Goal: Task Accomplishment & Management: Complete application form

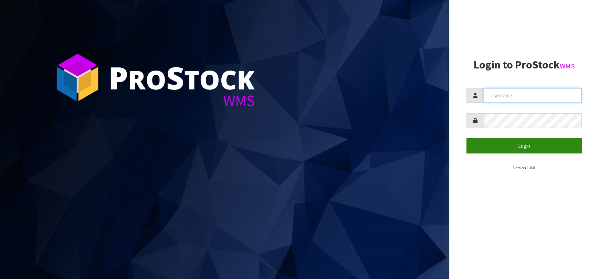
type input "[EMAIL_ADDRESS][DOMAIN_NAME]"
drag, startPoint x: 548, startPoint y: 149, endPoint x: 524, endPoint y: 143, distance: 25.2
click at [547, 149] on button "Login" at bounding box center [523, 145] width 115 height 15
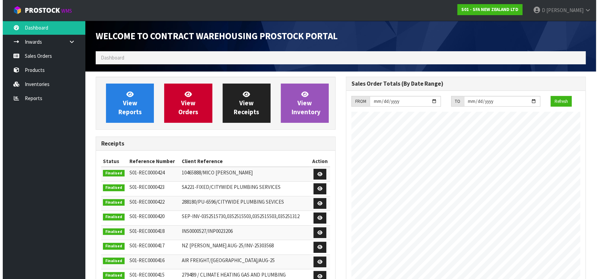
scroll to position [381, 250]
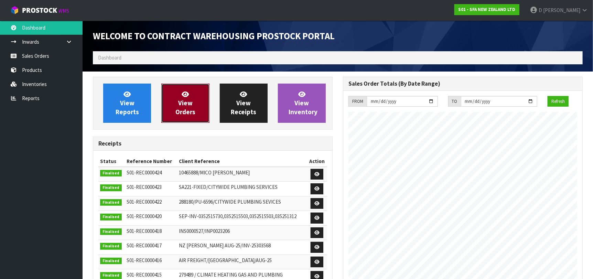
click at [187, 97] on span "View Orders" at bounding box center [185, 103] width 20 height 26
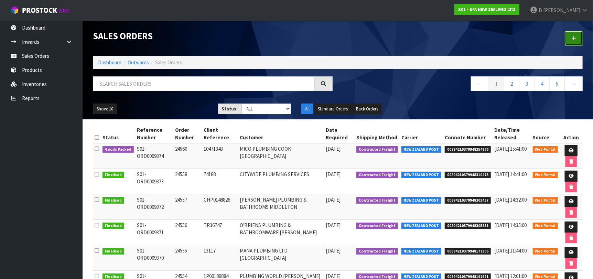
click at [568, 42] on link at bounding box center [574, 38] width 18 height 15
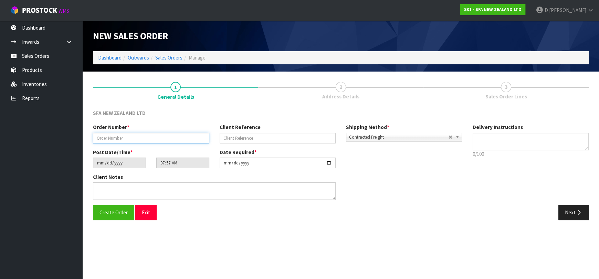
click at [143, 140] on input "text" at bounding box center [151, 138] width 116 height 11
type input "24561"
paste input "- MPR4NM MOTOR SANICUBIC $780.00 + GST - FREIGHT TO STORE MUST BE ON SPARES ORD…"
type input "- MPR4NM MOTOR SANICUBIC $780.00 + GST - FREIGHT TO STORE MUST BE ON SPARES ORD…"
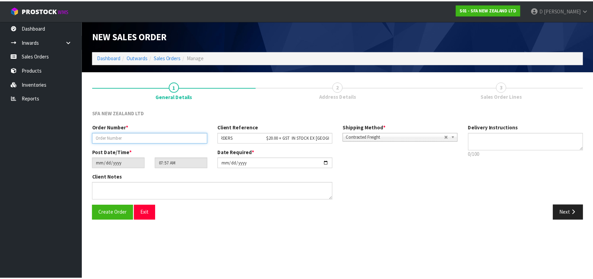
scroll to position [0, 0]
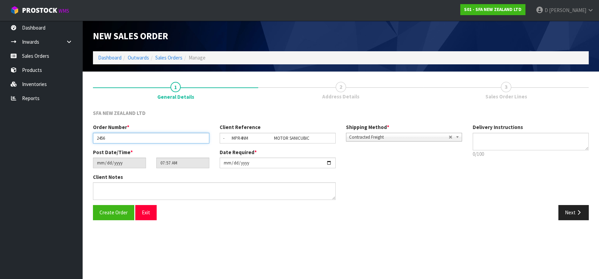
type input "24561"
click at [300, 142] on input "- MPR4NM MOTOR SANICUBIC $780.00 + GST - FREIGHT TO STORE MUST BE ON SPARES ORD…" at bounding box center [278, 138] width 116 height 11
paste input "201160790"
type input "201160790"
click at [568, 215] on button "Next" at bounding box center [573, 212] width 30 height 15
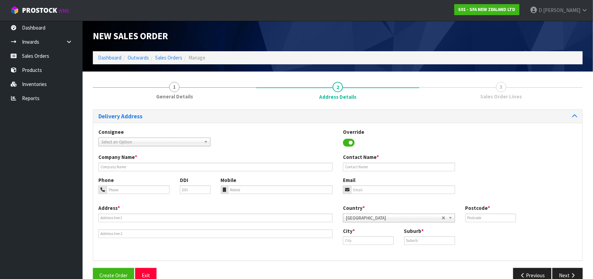
click at [191, 142] on span "Select an Option" at bounding box center [152, 142] width 100 height 8
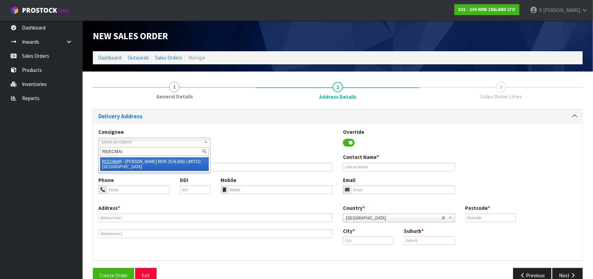
type input "REECMAIR"
type input "[PERSON_NAME] NEW ZEALAND LIMITED [GEOGRAPHIC_DATA]"
type input "[PHONE_NUMBER]"
type input "[STREET_ADDRESS]"
type input "0632"
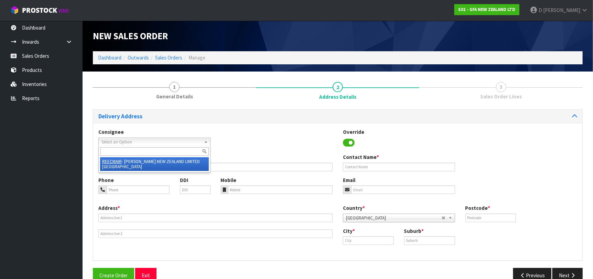
type input "[GEOGRAPHIC_DATA]"
type input "ROSEDALE"
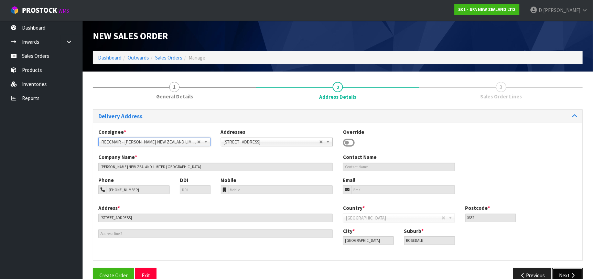
click at [564, 275] on button "Next" at bounding box center [568, 275] width 30 height 15
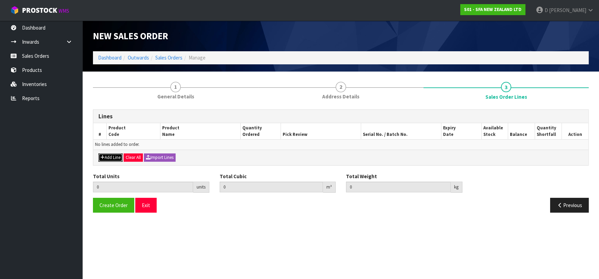
drag, startPoint x: 110, startPoint y: 155, endPoint x: 115, endPoint y: 148, distance: 7.9
click at [110, 155] on button "Add Line" at bounding box center [110, 157] width 24 height 8
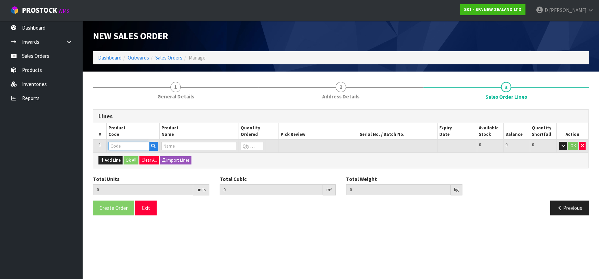
click at [115, 146] on input "text" at bounding box center [128, 146] width 41 height 9
type input "COM30084QP"
type input "0.000000"
type input "0.000"
type input "VALVE 20MM M/M NYLON PULSE LATCHING W/QP"
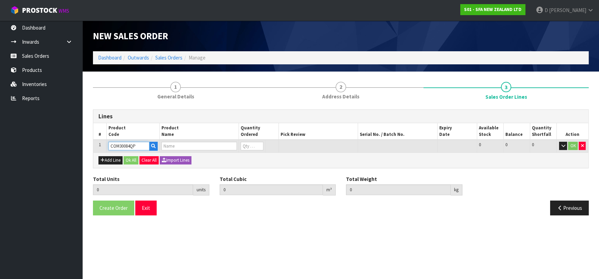
type input "0"
type input "COM30084QP"
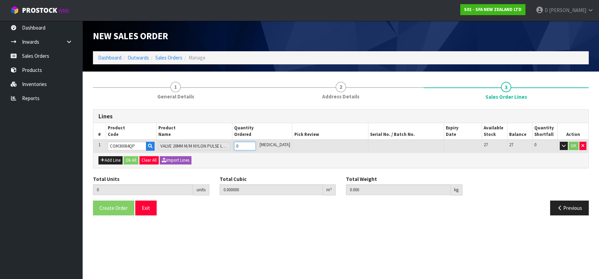
type input "1"
type input "0.00245"
type input "0.25"
type input "1"
click at [135, 160] on button "Ok All" at bounding box center [131, 160] width 15 height 8
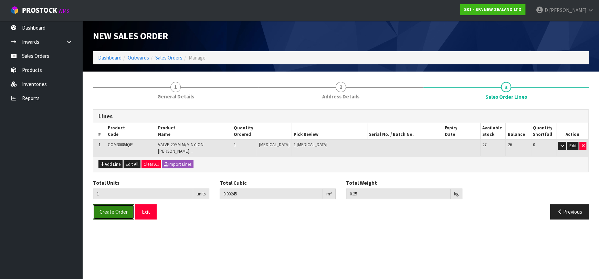
drag, startPoint x: 121, startPoint y: 211, endPoint x: 141, endPoint y: 222, distance: 22.8
click at [121, 210] on button "Create Order" at bounding box center [113, 211] width 41 height 15
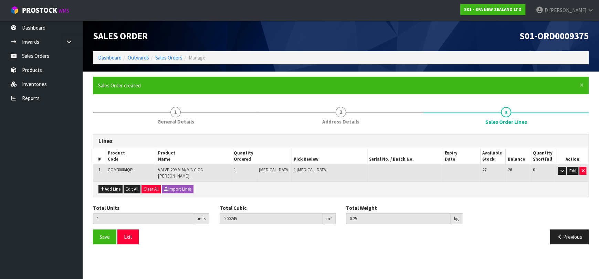
click at [162, 62] on ol "Dashboard Outwards Sales Orders Manage" at bounding box center [340, 57] width 495 height 13
click at [165, 58] on link "Sales Orders" at bounding box center [168, 57] width 27 height 7
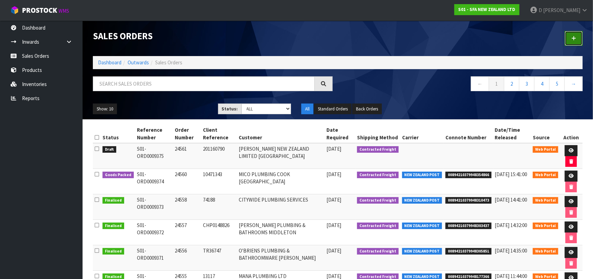
click at [575, 36] on icon at bounding box center [574, 38] width 5 height 5
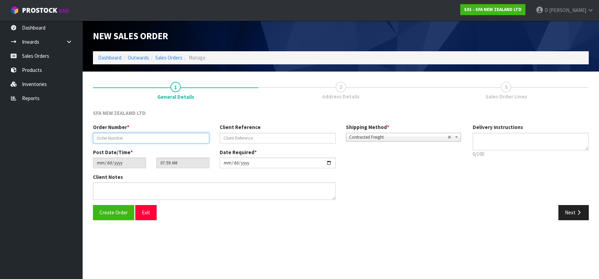
click at [172, 138] on input "text" at bounding box center [151, 138] width 116 height 11
type input "24562"
paste input "461459TQ"
type input "461459TQ"
click at [572, 209] on button "Next" at bounding box center [573, 212] width 30 height 15
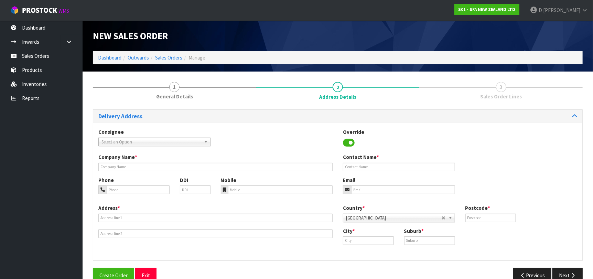
click at [190, 137] on div "Consignee 000001.BAY MECHANICS - BAY MECHANICS 000001A - BRAKE & TRANSMISSION N…" at bounding box center [154, 137] width 122 height 18
click at [181, 136] on div "Consignee 000001.BAY MECHANICS - BAY MECHANICS 000001A - BRAKE & TRANSMISSION N…" at bounding box center [154, 137] width 122 height 18
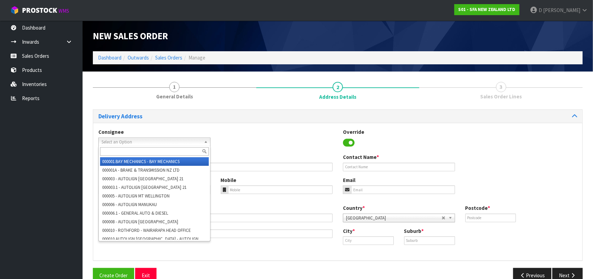
click at [180, 140] on span "Select an Option" at bounding box center [152, 142] width 100 height 8
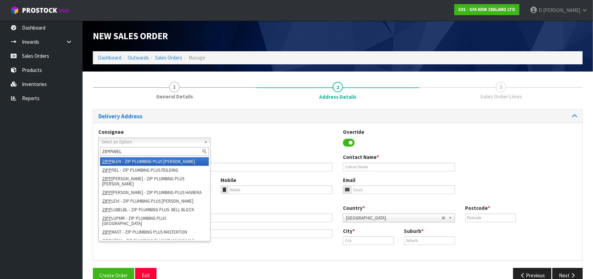
type input "ZIPPWELL"
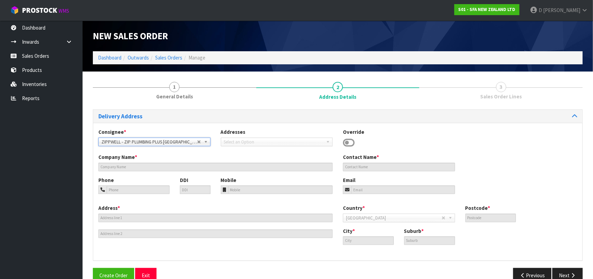
type input "ZIP PLUMBING PLUS-[GEOGRAPHIC_DATA]"
type input "232 THORNDON QUAY"
type input "6011"
type input "[GEOGRAPHIC_DATA]"
type input "PIPITEA"
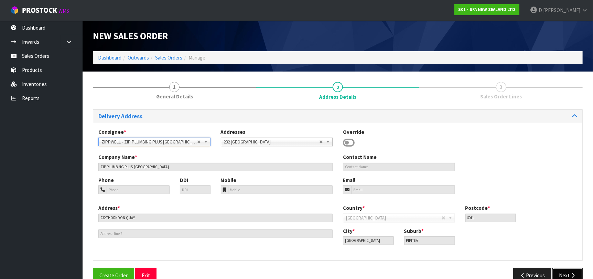
click at [572, 271] on button "Next" at bounding box center [568, 275] width 30 height 15
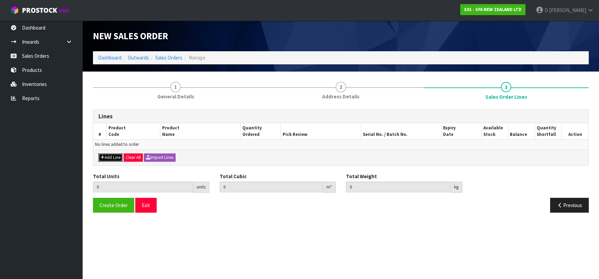
click at [112, 157] on button "Add Line" at bounding box center [110, 157] width 24 height 8
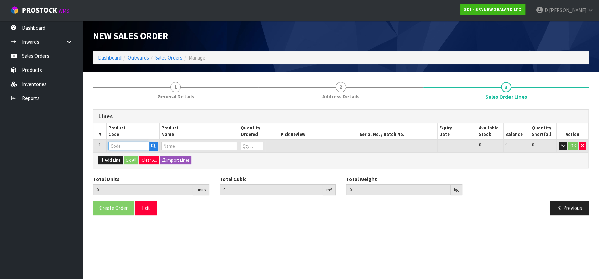
click at [119, 148] on input "text" at bounding box center [128, 146] width 41 height 9
type input "DET2"
drag, startPoint x: 127, startPoint y: 157, endPoint x: 144, endPoint y: 157, distance: 17.2
click at [127, 157] on link "DET2 LAUST" at bounding box center [136, 157] width 54 height 9
type input "DET2LAUST"
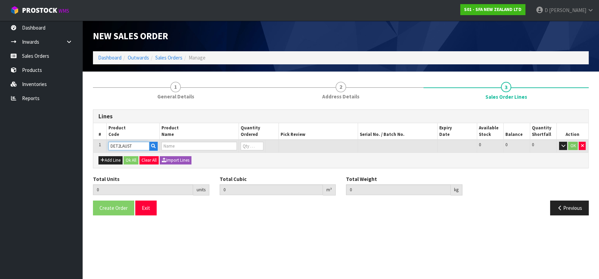
type input "0.000000"
type input "0.000"
type input "SANIFLO PUMP DESCALER 2 LITRE"
type input "0"
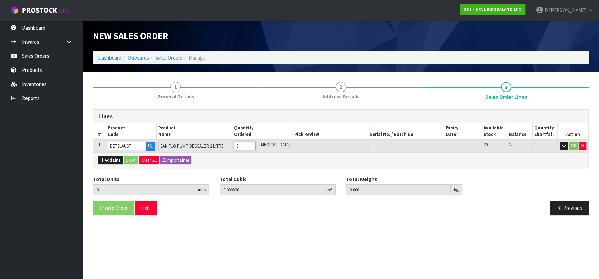
type input "1"
type input "0.003719"
type input "2.315"
type input "1"
click at [255, 144] on input "1" at bounding box center [244, 146] width 21 height 9
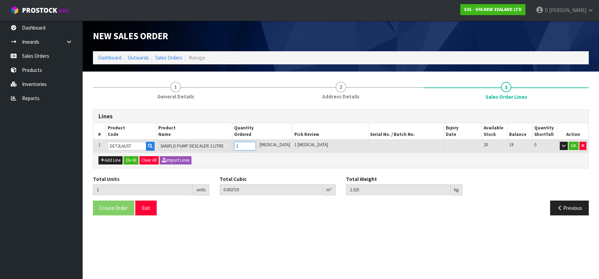
type input "2"
type input "0.007438"
type input "4.63"
type input "2"
click at [255, 144] on input "2" at bounding box center [244, 146] width 21 height 9
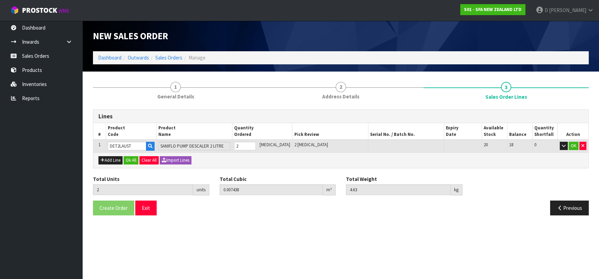
click at [137, 155] on div "Add Line Ok All Clear All Import Lines" at bounding box center [340, 159] width 495 height 15
click at [131, 160] on button "Ok All" at bounding box center [131, 160] width 15 height 8
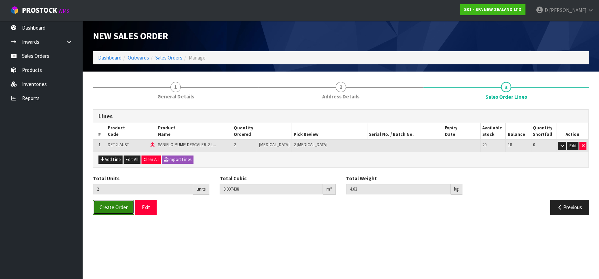
click at [118, 209] on span "Create Order" at bounding box center [113, 207] width 28 height 7
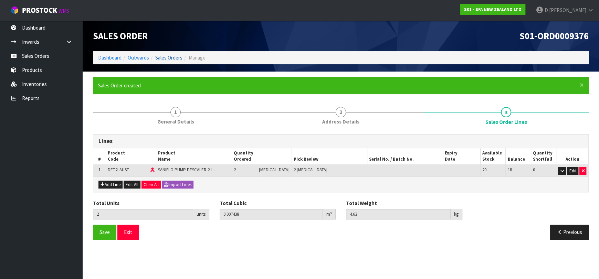
drag, startPoint x: 174, startPoint y: 51, endPoint x: 177, endPoint y: 58, distance: 7.6
click at [175, 52] on ol "Dashboard Outwards Sales Orders Manage" at bounding box center [340, 57] width 495 height 13
click at [177, 58] on link "Sales Orders" at bounding box center [168, 57] width 27 height 7
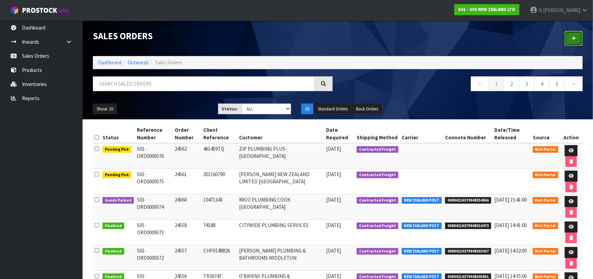
click at [572, 36] on icon at bounding box center [574, 38] width 5 height 5
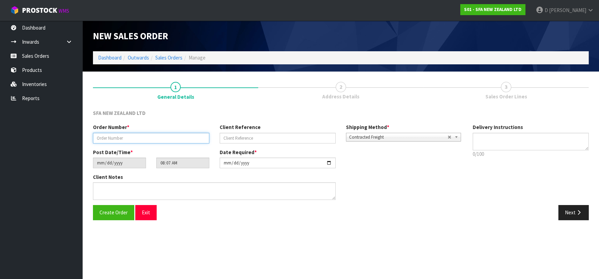
click at [139, 142] on input "text" at bounding box center [151, 138] width 116 height 11
type input "24563"
paste input "00894210379948354866"
drag, startPoint x: 586, startPoint y: 213, endPoint x: 6, endPoint y: 119, distance: 587.5
click at [32, 129] on body "Toggle navigation ProStock WMS S01 - SFA NEW ZEALAND LTD [PERSON_NAME] Logout D…" at bounding box center [299, 139] width 599 height 279
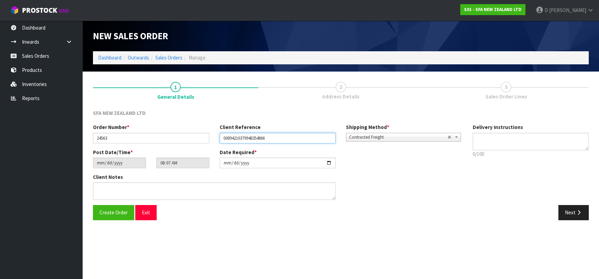
click at [262, 134] on input "00894210379948354866" at bounding box center [278, 138] width 116 height 11
click at [258, 134] on input "00894210379948354866" at bounding box center [278, 138] width 116 height 11
click at [256, 134] on input "00894210379948354866" at bounding box center [278, 138] width 116 height 11
click at [258, 137] on input "00894210379948354866" at bounding box center [278, 138] width 116 height 11
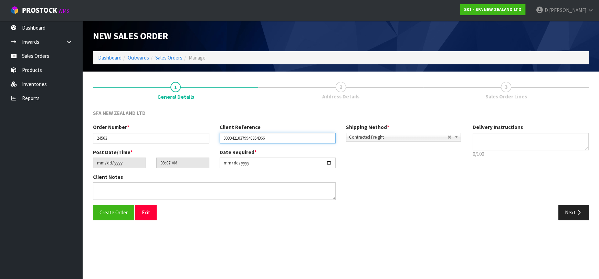
paste input "200964222"
type input "200964222"
click at [582, 206] on button "Next" at bounding box center [573, 212] width 30 height 15
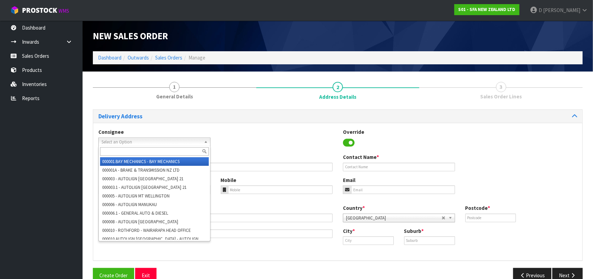
click at [198, 139] on span "Select an Option" at bounding box center [152, 142] width 100 height 8
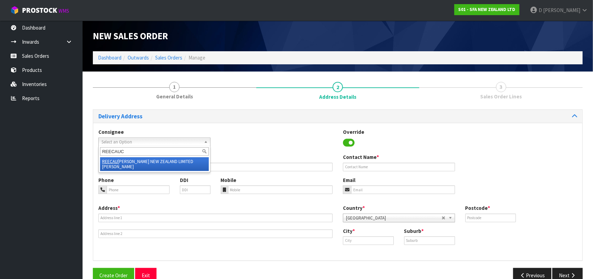
type input "REECAUCK"
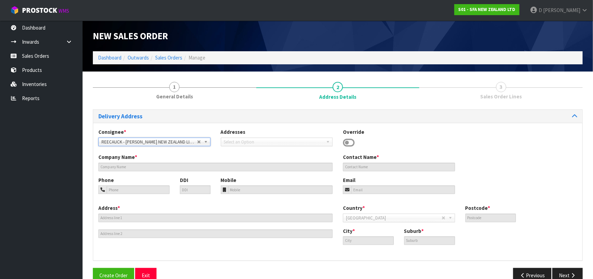
type input "[PERSON_NAME] NEW ZEALAND LIMITED [PERSON_NAME]"
type input "[STREET_ADDRESS]"
type input "1010"
type input "[GEOGRAPHIC_DATA]"
type input "[PERSON_NAME]"
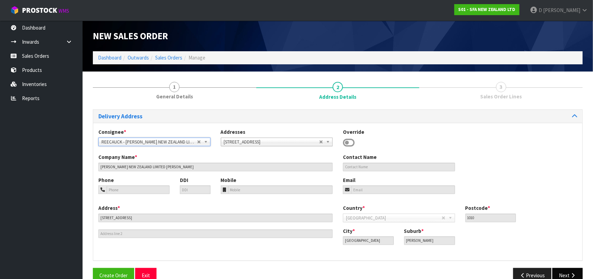
drag, startPoint x: 574, startPoint y: 267, endPoint x: 578, endPoint y: 275, distance: 9.4
click at [577, 275] on div "Delivery Address Consignee * 000001.BAY MECHANICS - BAY MECHANICS 000001A - BRA…" at bounding box center [338, 198] width 490 height 179
click at [578, 275] on button "Next" at bounding box center [568, 275] width 30 height 15
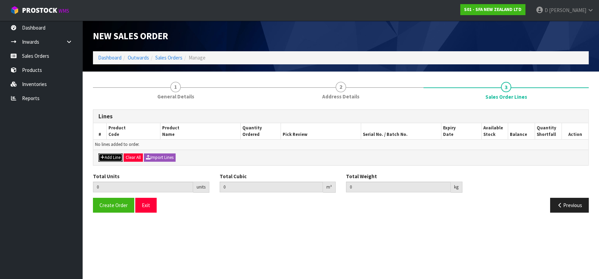
click at [115, 153] on button "Add Line" at bounding box center [110, 157] width 24 height 8
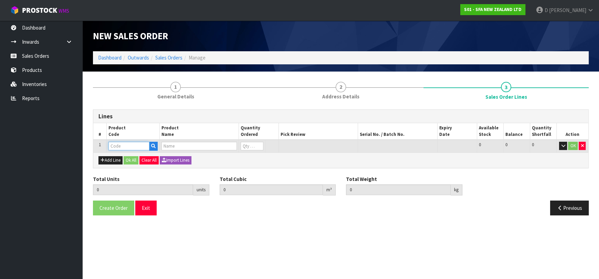
click at [120, 147] on input "text" at bounding box center [128, 146] width 41 height 9
type input "COM30084QP"
type input "0.000000"
type input "0.000"
type input "VALVE 20MM M/M NYLON PULSE LATCHING W/QP"
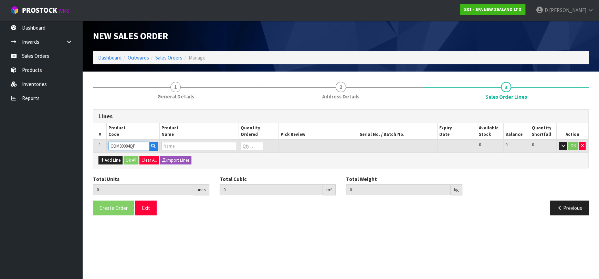
type input "0"
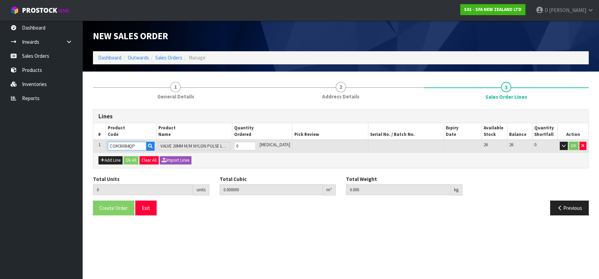
type input "COM30084QP"
type input "1"
type input "0.00245"
type input "0.25"
type input "1"
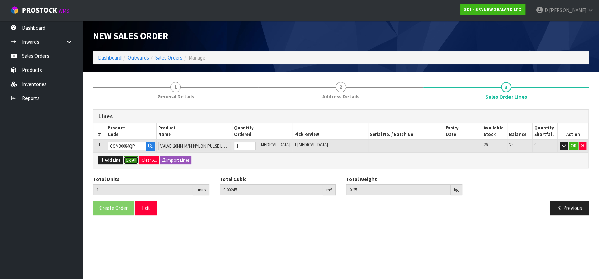
click at [136, 158] on button "Ok All" at bounding box center [131, 160] width 15 height 8
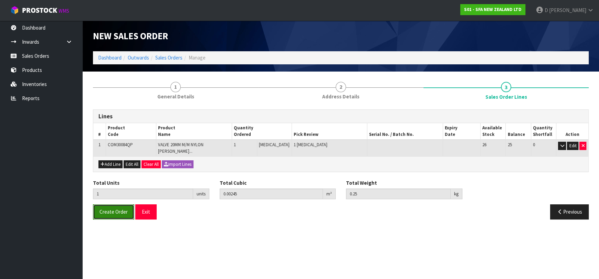
click at [114, 209] on span "Create Order" at bounding box center [113, 212] width 28 height 7
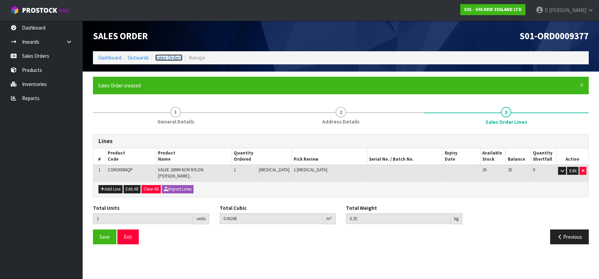
click at [170, 59] on link "Sales Orders" at bounding box center [168, 57] width 27 height 7
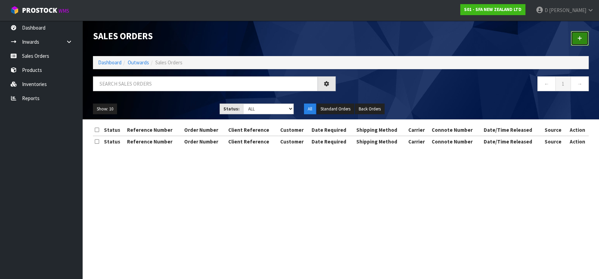
click at [585, 37] on link at bounding box center [579, 38] width 18 height 15
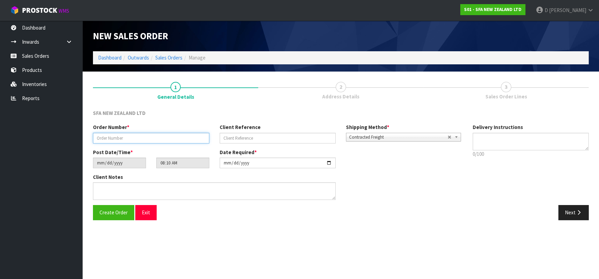
click at [175, 143] on input "text" at bounding box center [151, 138] width 116 height 11
type input "24564"
paste input "SANINZ110925"
type input "SANINZ110925"
click at [309, 179] on div "Client Notes" at bounding box center [214, 186] width 243 height 26
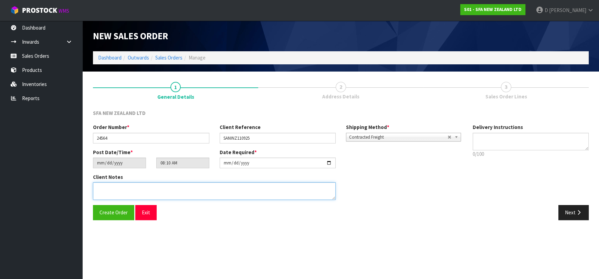
click at [312, 187] on textarea at bounding box center [214, 191] width 243 height 18
type textarea "CITYWIDE PLUMBING TO COLLECT"
click at [562, 218] on button "Next" at bounding box center [573, 212] width 30 height 15
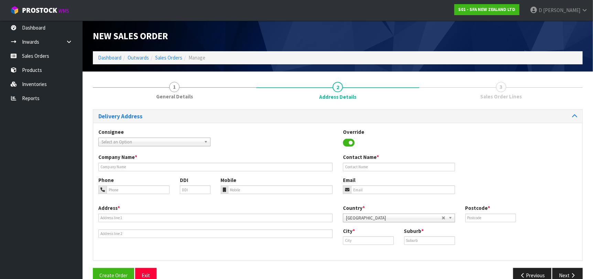
click at [129, 146] on div "Select an Option" at bounding box center [154, 142] width 112 height 9
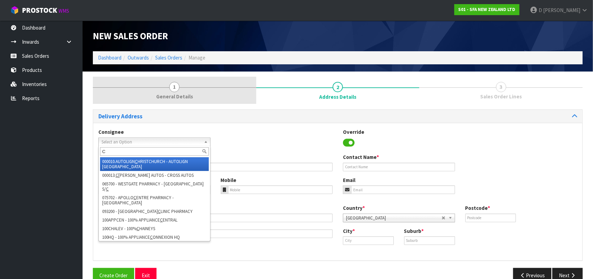
type input "C"
click at [175, 89] on span "1" at bounding box center [174, 87] width 10 height 10
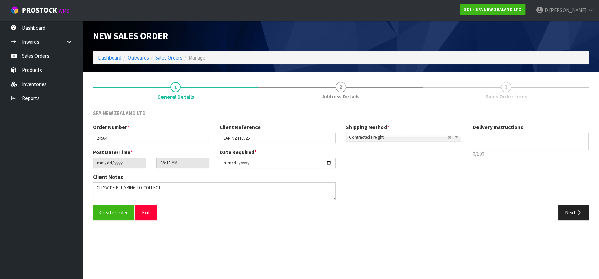
click at [399, 129] on div "Shipping Method * Pickup Contracted Freight Contracted Freight" at bounding box center [404, 133] width 127 height 18
click at [396, 136] on span "Contracted Freight" at bounding box center [398, 137] width 98 height 8
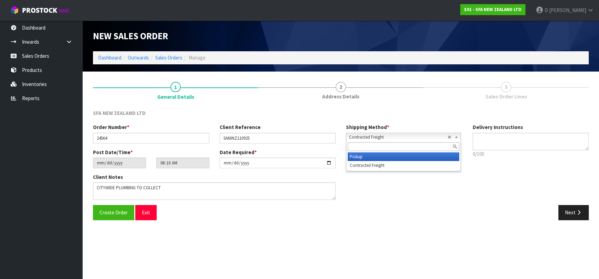
click at [386, 153] on li "Pickup" at bounding box center [403, 156] width 111 height 9
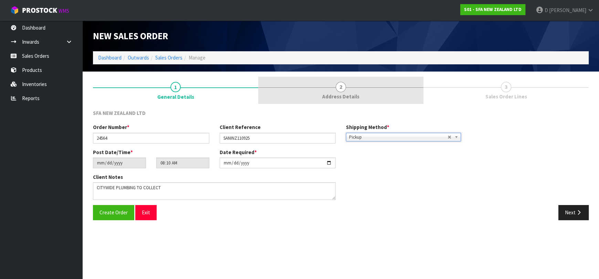
drag, startPoint x: 337, startPoint y: 92, endPoint x: 241, endPoint y: 102, distance: 96.4
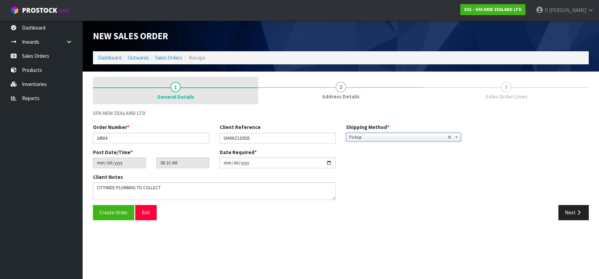
click at [337, 92] on link "2 Address Details" at bounding box center [340, 90] width 165 height 27
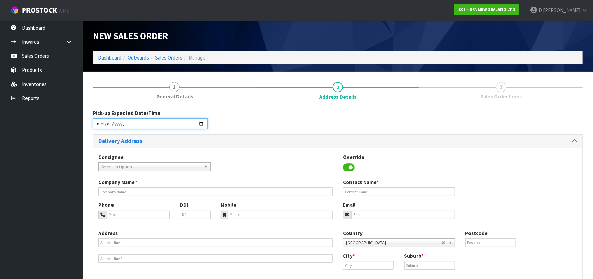
drag, startPoint x: 166, startPoint y: 127, endPoint x: 194, endPoint y: 130, distance: 28.3
click at [167, 127] on input "datetime-local" at bounding box center [150, 123] width 115 height 11
click at [200, 126] on input "datetime-local" at bounding box center [150, 123] width 115 height 11
type input "[DATE]T10:10"
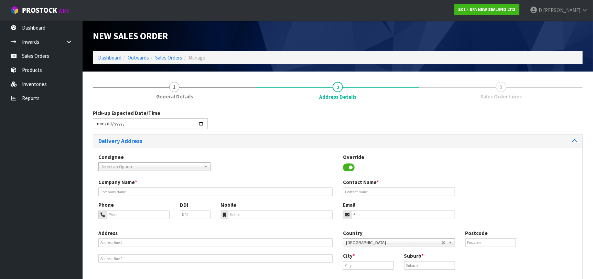
click at [280, 174] on div "Consignee 000001.BAY MECHANICS - BAY MECHANICS 000001A - BRAKE & TRANSMISSION N…" at bounding box center [337, 165] width 489 height 25
click at [164, 170] on span "Select an Option" at bounding box center [152, 167] width 100 height 8
type input "CITYWID"
click at [172, 183] on li "CITYRIVE - CITYWID E PLUMBING SERVICES" at bounding box center [154, 186] width 109 height 9
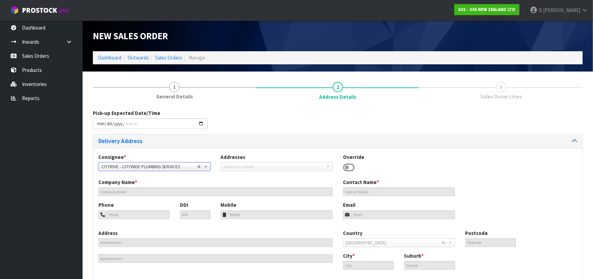
type input "CITYWIDE PLUMBING SERVICES"
type input "GROUND FLOOR [STREET_ADDRESS]"
type input "0632"
type input "[GEOGRAPHIC_DATA]"
type input "ROSEDALE"
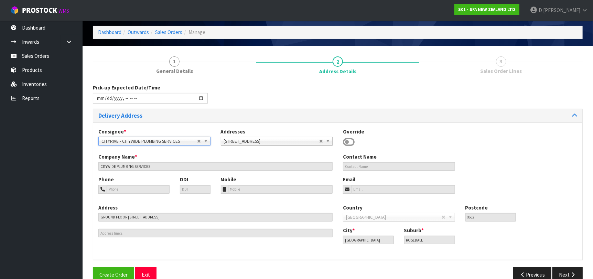
scroll to position [34, 0]
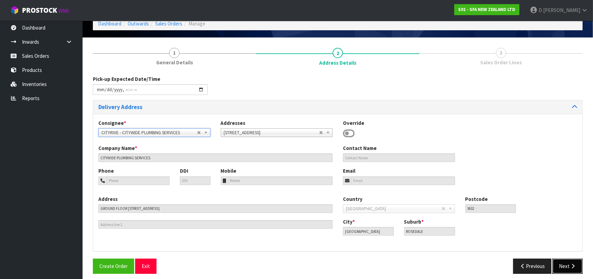
click at [565, 266] on button "Next" at bounding box center [568, 266] width 30 height 15
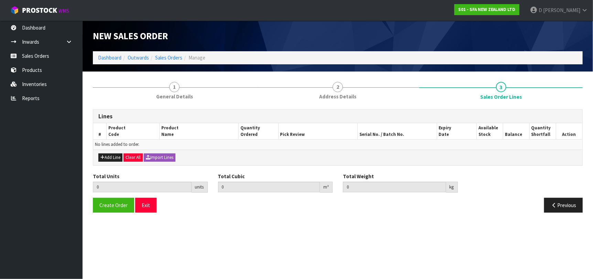
scroll to position [0, 0]
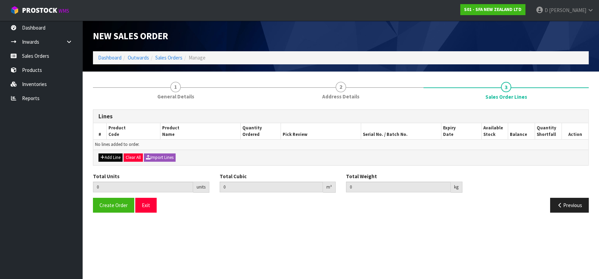
click at [113, 153] on div "Add Line Clear All Import Lines" at bounding box center [340, 157] width 495 height 15
click at [118, 156] on button "Add Line" at bounding box center [110, 157] width 24 height 8
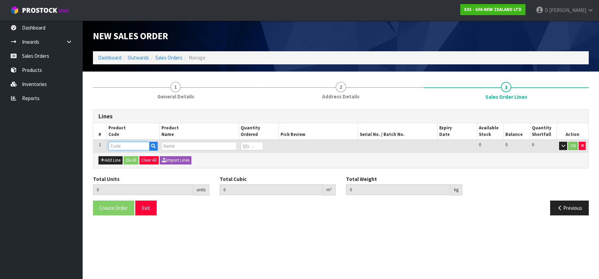
click at [124, 146] on input "text" at bounding box center [128, 146] width 41 height 9
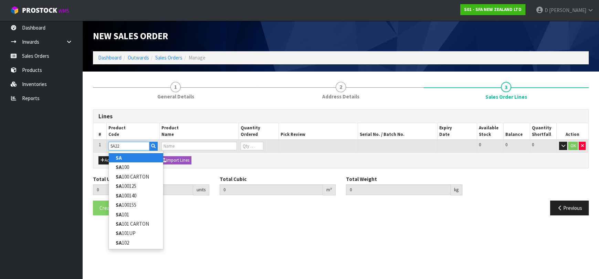
type input "SA221"
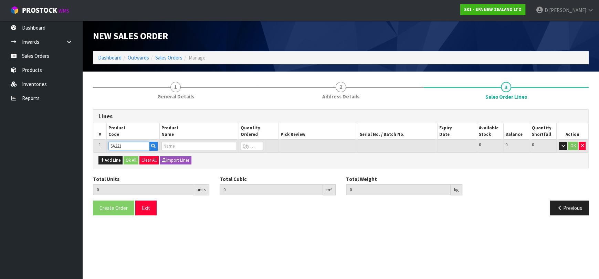
type input "0.000000"
type input "0.000"
type input "SANIFAST"
type input "0"
type input "SA221"
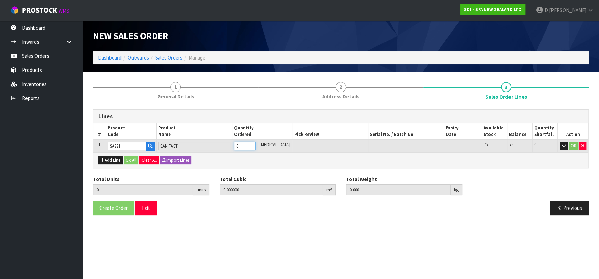
type input "1"
type input "0.052428"
type input "8.6"
type input "1"
click at [138, 158] on button "Ok All" at bounding box center [131, 160] width 15 height 8
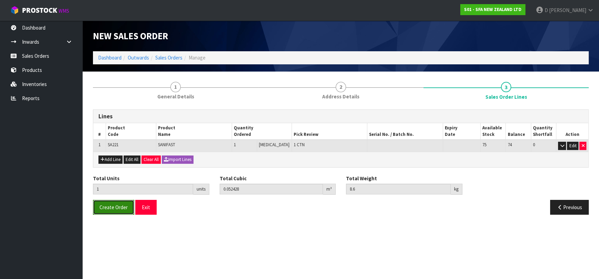
click at [108, 204] on span "Create Order" at bounding box center [113, 207] width 28 height 7
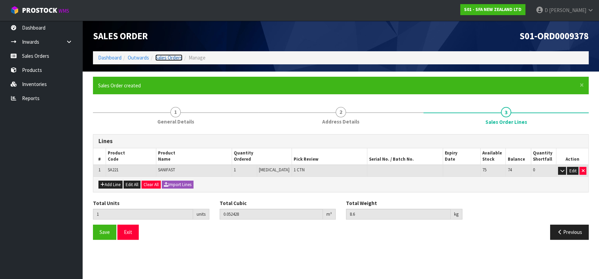
click at [163, 58] on link "Sales Orders" at bounding box center [168, 57] width 27 height 7
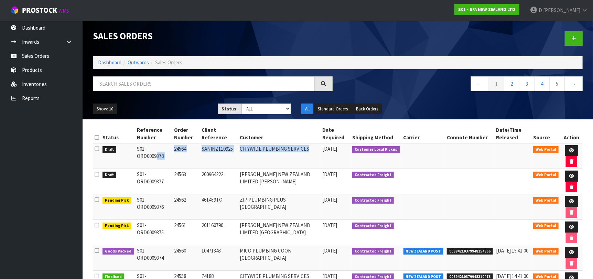
drag, startPoint x: 135, startPoint y: 148, endPoint x: 309, endPoint y: 167, distance: 175.1
click at [309, 167] on tr "Draft S01-ORD0009378 24564 SANINZ110925 CITYWIDE PLUMBING SERVICES [DATE] Custo…" at bounding box center [338, 156] width 490 height 26
copy tr "S01-ORD0009378 24564 SANINZ110925 CITYWIDE PLUMBING SERVICES"
click at [165, 161] on td "S01-ORD0009378" at bounding box center [154, 156] width 37 height 26
click at [575, 34] on link at bounding box center [574, 38] width 18 height 15
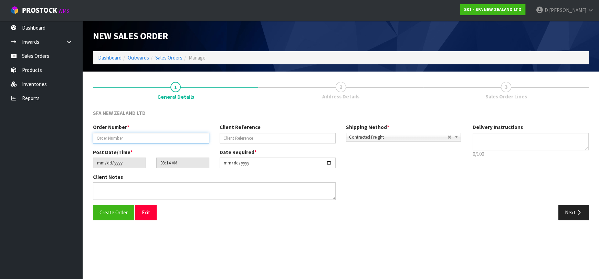
click at [185, 141] on input "text" at bounding box center [151, 138] width 116 height 11
type input "24565"
paste input "OB110925"
type input "OB110925"
click at [538, 138] on textarea at bounding box center [530, 142] width 116 height 18
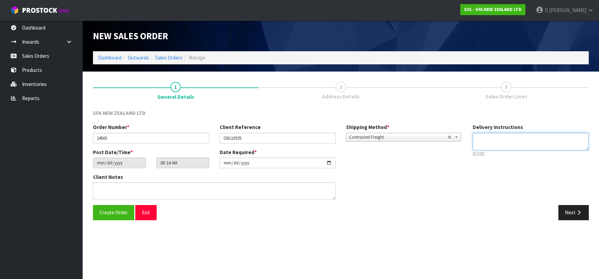
click at [518, 141] on textarea at bounding box center [530, 142] width 116 height 18
paste textarea "200964222"
type textarea "ATTN: MARK, ADDITIONAL SOLENOID PER 200964222"
drag, startPoint x: 577, startPoint y: 207, endPoint x: 330, endPoint y: 143, distance: 255.0
click at [576, 207] on button "Next" at bounding box center [573, 212] width 30 height 15
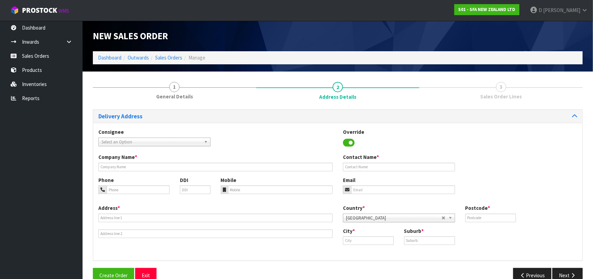
click at [179, 144] on span "Select an Option" at bounding box center [152, 142] width 100 height 8
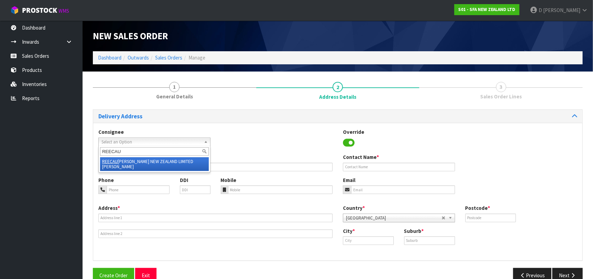
type input "REECAUC"
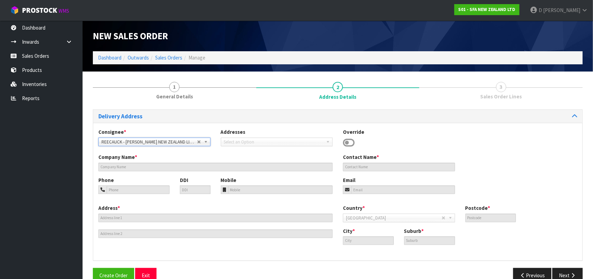
type input "[PERSON_NAME] NEW ZEALAND LIMITED [PERSON_NAME]"
type input "[STREET_ADDRESS]"
type input "1010"
type input "[GEOGRAPHIC_DATA]"
type input "[PERSON_NAME]"
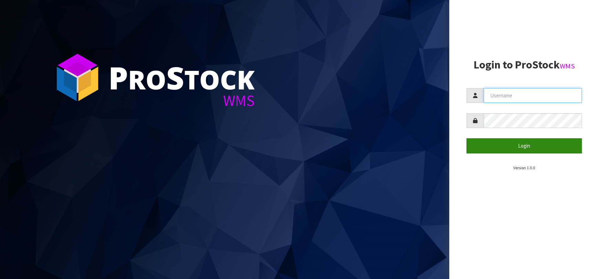
type input "[EMAIL_ADDRESS][DOMAIN_NAME]"
click at [508, 149] on button "Login" at bounding box center [523, 145] width 115 height 15
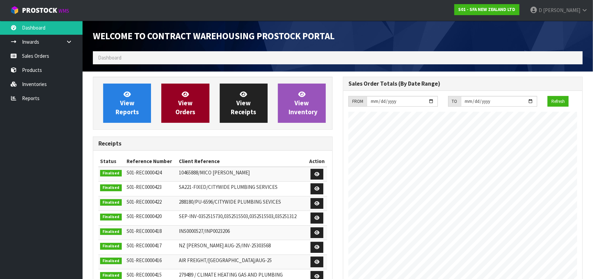
scroll to position [381, 250]
click at [195, 105] on link "View Orders" at bounding box center [185, 103] width 48 height 39
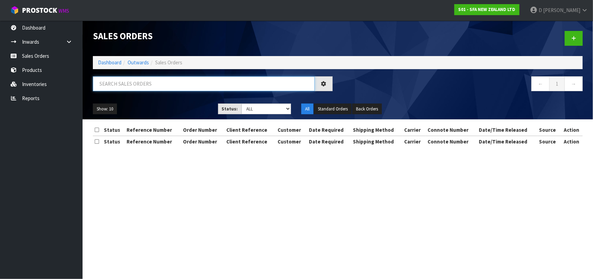
click at [206, 83] on input "text" at bounding box center [204, 83] width 222 height 15
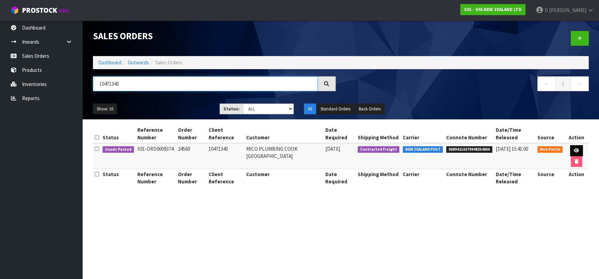
type input "10471343"
click at [575, 148] on icon at bounding box center [576, 150] width 5 height 4
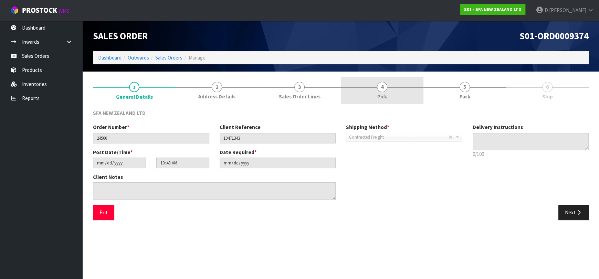
click at [386, 90] on link "4 Pick" at bounding box center [382, 90] width 83 height 27
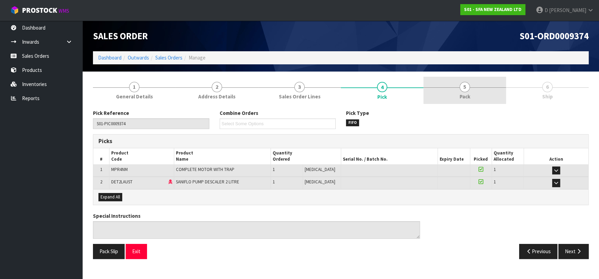
click at [439, 94] on link "5 Pack" at bounding box center [464, 90] width 83 height 27
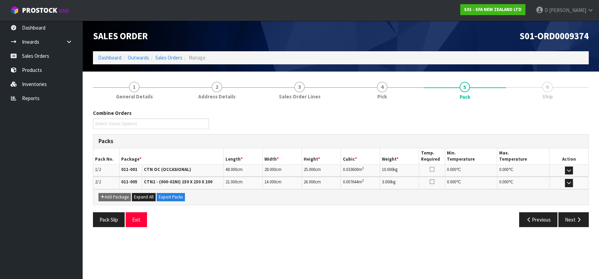
click at [521, 103] on link "6 Ship" at bounding box center [547, 90] width 83 height 27
click at [537, 99] on link "6 Ship" at bounding box center [547, 90] width 83 height 27
drag, startPoint x: 542, startPoint y: 95, endPoint x: 544, endPoint y: 92, distance: 4.0
click at [542, 94] on link "6 Ship" at bounding box center [547, 90] width 83 height 27
click at [569, 218] on button "Next" at bounding box center [573, 219] width 30 height 15
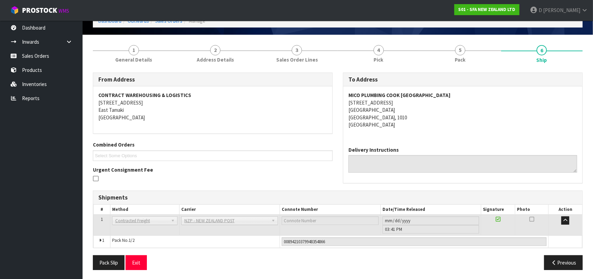
scroll to position [38, 0]
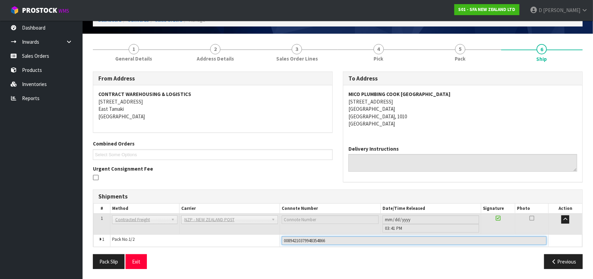
click at [353, 236] on input "00894210379948354866" at bounding box center [414, 240] width 265 height 9
click at [308, 240] on input "00894210379948354866" at bounding box center [414, 240] width 265 height 9
click at [308, 241] on input "00894210379948354866" at bounding box center [414, 240] width 265 height 9
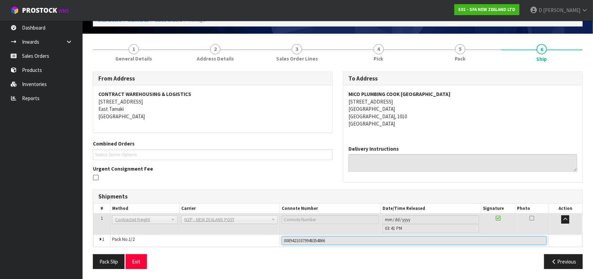
click at [308, 241] on input "00894210379948354866" at bounding box center [414, 240] width 265 height 9
click at [100, 237] on icon at bounding box center [100, 239] width 2 height 4
click at [323, 241] on input "00894210379948354866" at bounding box center [414, 240] width 265 height 9
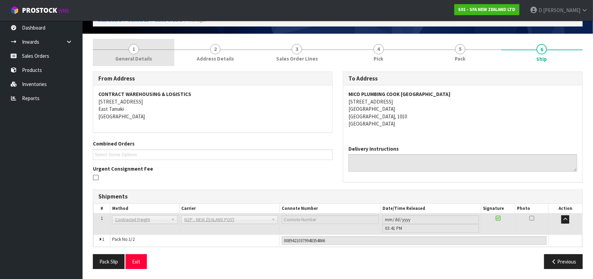
click at [135, 41] on link "1 General Details" at bounding box center [134, 52] width 82 height 27
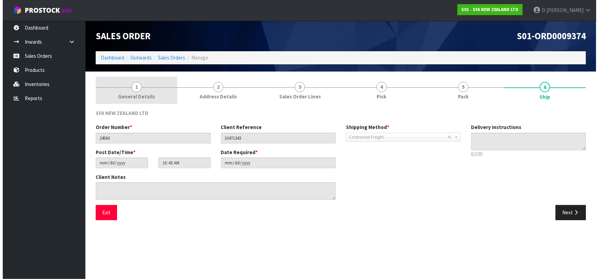
scroll to position [0, 0]
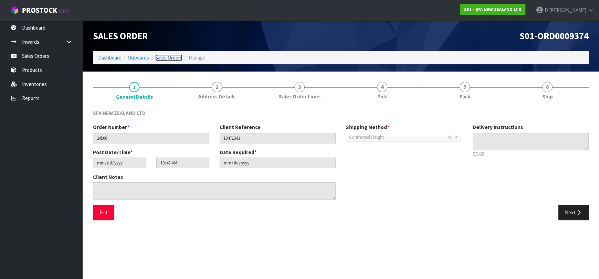
click at [171, 60] on link "Sales Orders" at bounding box center [168, 57] width 27 height 7
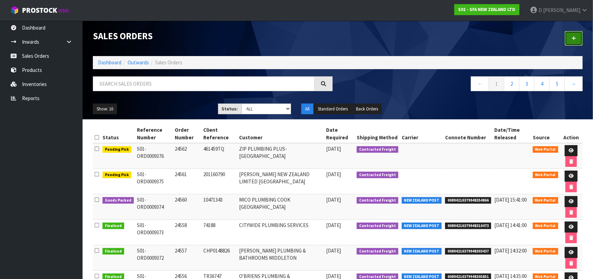
click at [574, 42] on link at bounding box center [574, 38] width 18 height 15
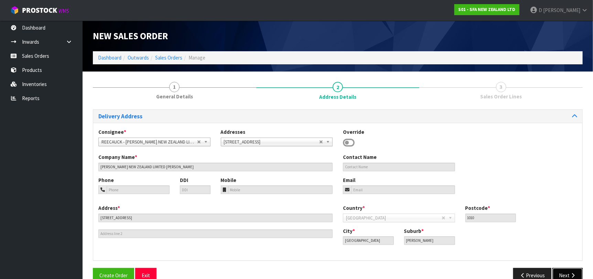
click at [567, 274] on button "Next" at bounding box center [568, 275] width 30 height 15
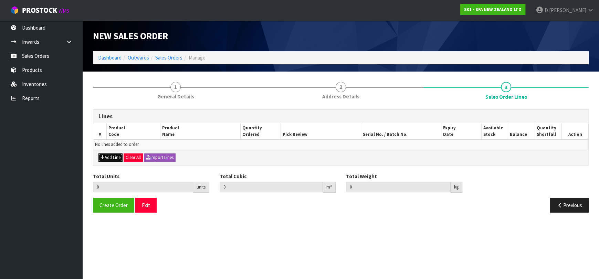
click at [114, 156] on button "Add Line" at bounding box center [110, 157] width 24 height 8
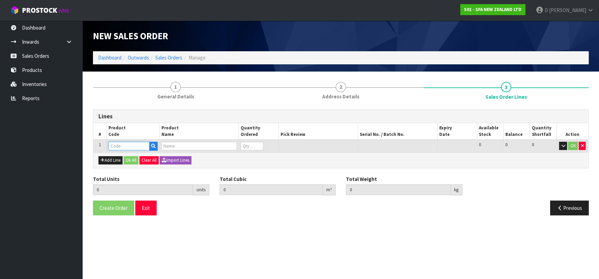
click at [118, 147] on input "text" at bounding box center [128, 146] width 41 height 9
type input "COM30084QP"
type input "0.000000"
type input "0.000"
type input "VALVE 20MM M/M NYLON PULSE LATCHING W/QP"
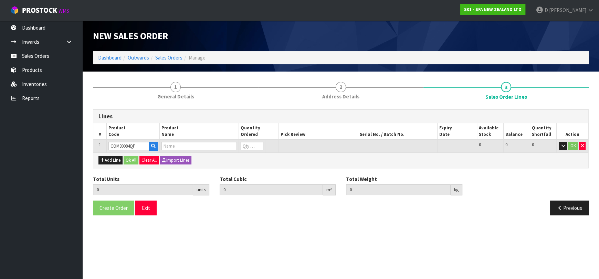
type input "0"
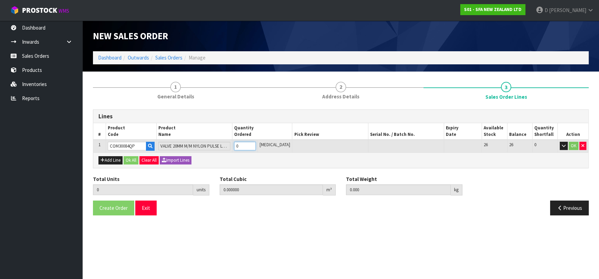
type input "1"
type input "0.00245"
type input "0.25"
type input "1"
drag, startPoint x: 131, startPoint y: 157, endPoint x: 126, endPoint y: 160, distance: 6.8
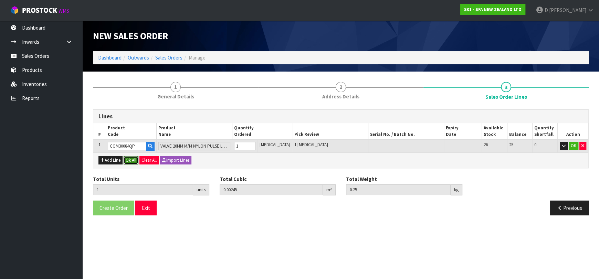
click at [126, 160] on button "Ok All" at bounding box center [131, 160] width 15 height 8
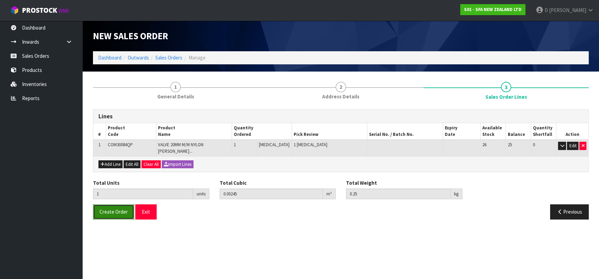
click at [114, 210] on button "Create Order" at bounding box center [113, 211] width 41 height 15
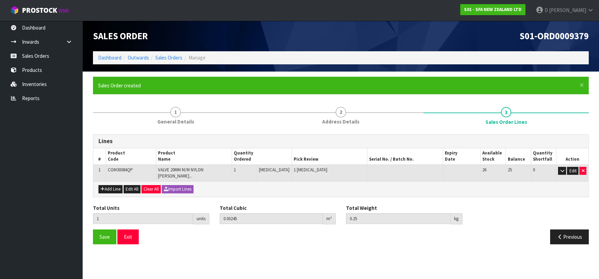
click at [172, 64] on ol "Dashboard Outwards Sales Orders Manage" at bounding box center [340, 57] width 495 height 13
click at [172, 60] on link "Sales Orders" at bounding box center [168, 57] width 27 height 7
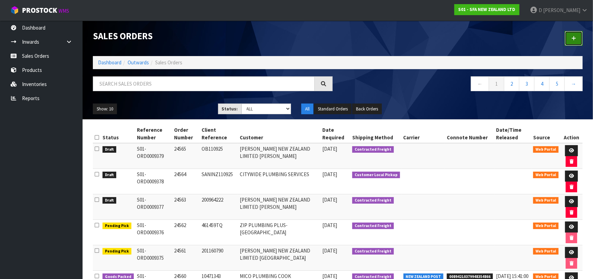
click at [578, 39] on link at bounding box center [574, 38] width 18 height 15
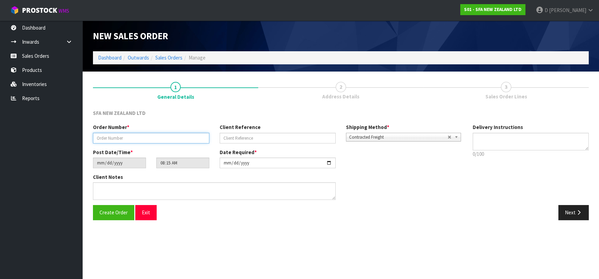
click at [145, 141] on input "text" at bounding box center [151, 138] width 116 height 11
type input "24566"
paste input "200964248"
type input "200964248"
click at [570, 207] on button "Next" at bounding box center [573, 212] width 30 height 15
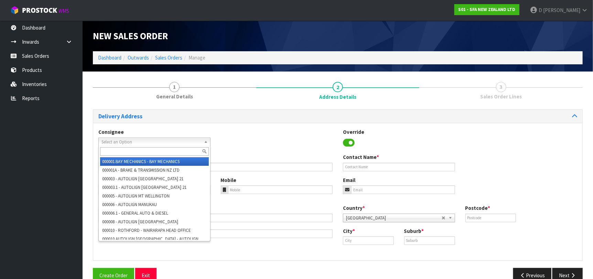
click at [135, 143] on span "Select an Option" at bounding box center [152, 142] width 100 height 8
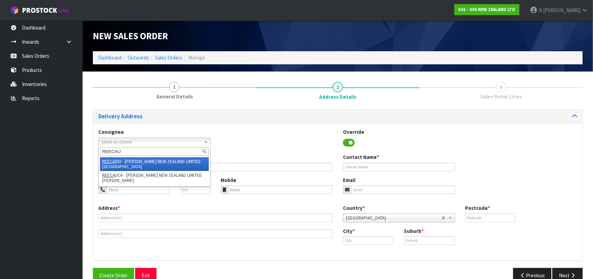
type input "REECAUC"
type input "[PERSON_NAME] NEW ZEALAND LIMITED [PERSON_NAME]"
type input "[STREET_ADDRESS]"
type input "1010"
type input "[GEOGRAPHIC_DATA]"
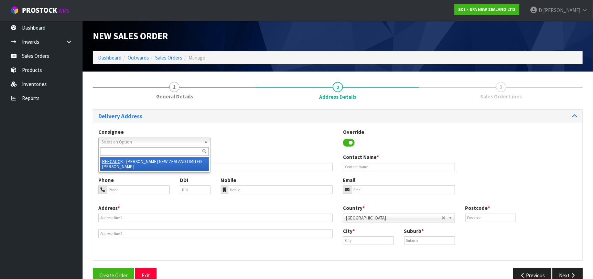
type input "[PERSON_NAME]"
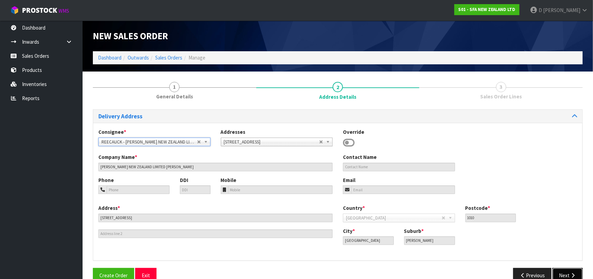
click at [562, 272] on button "Next" at bounding box center [568, 275] width 30 height 15
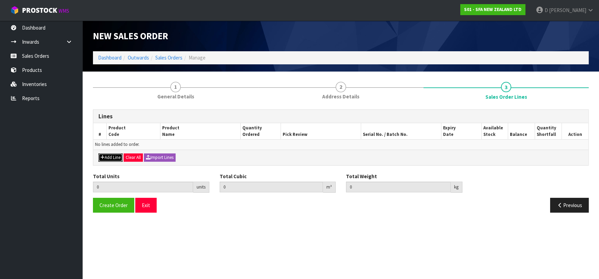
drag, startPoint x: 109, startPoint y: 157, endPoint x: 119, endPoint y: 152, distance: 11.1
click at [110, 157] on button "Add Line" at bounding box center [110, 157] width 24 height 8
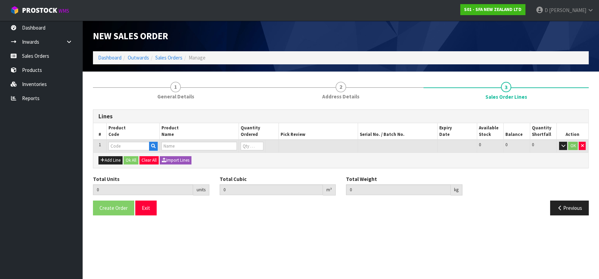
click at [123, 146] on input "text" at bounding box center [128, 146] width 41 height 9
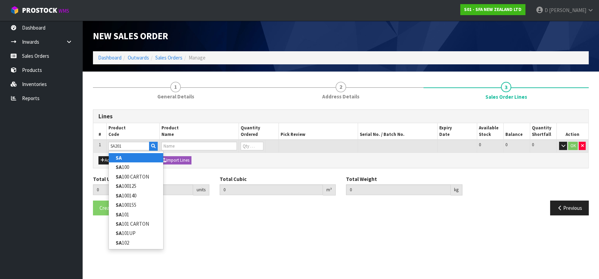
type input "SA"
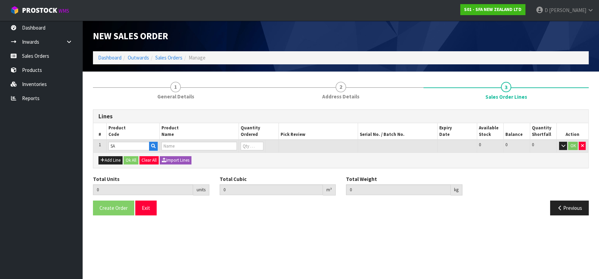
type input "0.000000"
type input "0.000"
type input "SANICUBIC XL"
type input "0"
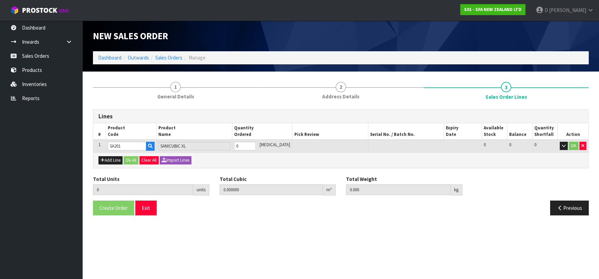
type input "SA201"
type input "VADA COMMERCIAL LIFTING STATION"
type input "1"
type input "0.021692"
type input "6.5"
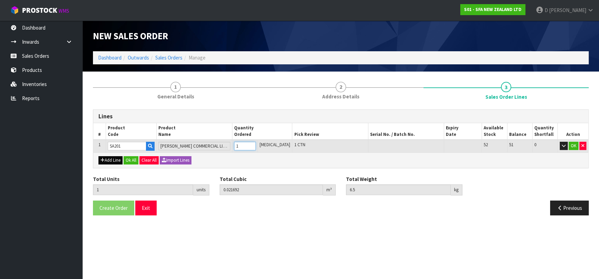
type input "1"
click at [119, 161] on button "Add Line" at bounding box center [110, 160] width 24 height 8
type input "0"
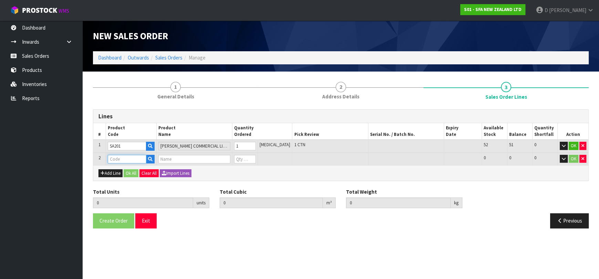
click at [123, 158] on input "text" at bounding box center [127, 159] width 39 height 9
type input "SA200"
type input "1"
type input "0.021692"
type input "6.5"
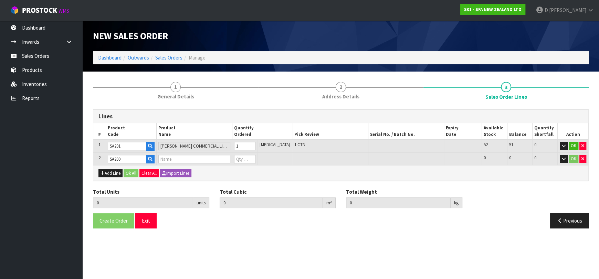
type input "VADA COMMERCIAL MACERATOR"
type input "0"
type input "2"
type input "0.043384"
type input "12.55"
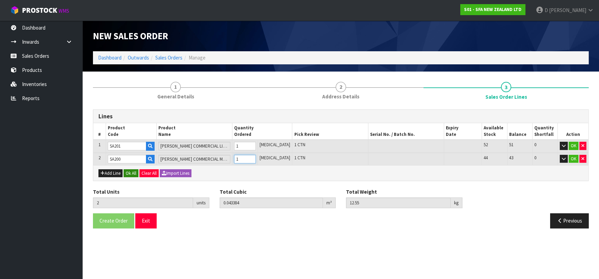
type input "1"
click at [129, 169] on button "Ok All" at bounding box center [131, 173] width 15 height 8
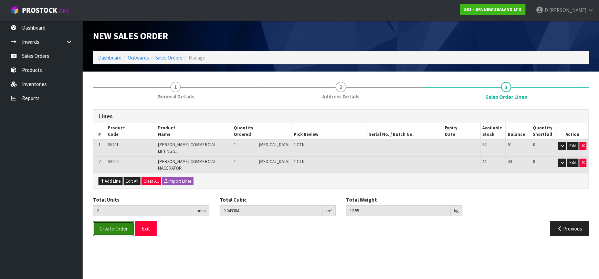
click at [120, 225] on span "Create Order" at bounding box center [113, 228] width 28 height 7
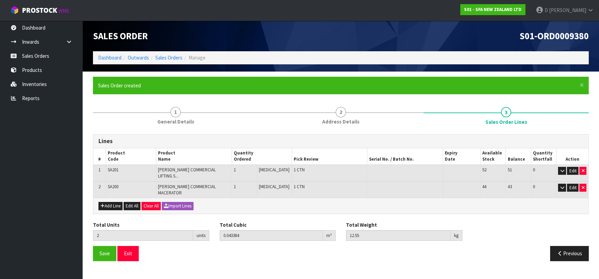
click at [172, 62] on ol "Dashboard Outwards Sales Orders Manage" at bounding box center [340, 57] width 495 height 13
click at [172, 60] on link "Sales Orders" at bounding box center [168, 57] width 27 height 7
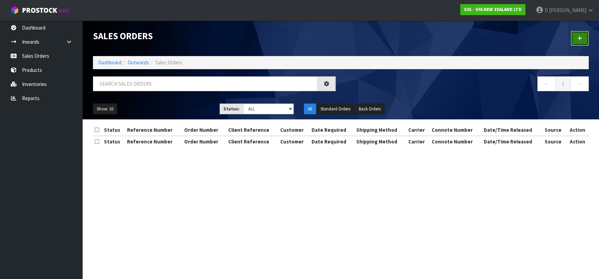
click at [580, 41] on link at bounding box center [579, 38] width 18 height 15
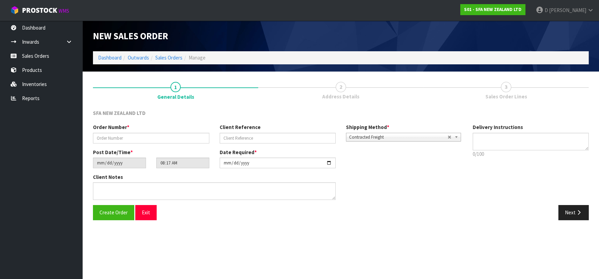
click at [144, 143] on div "Order Number * Client Reference Shipping Method * Pickup Contracted Freight Con…" at bounding box center [278, 136] width 380 height 25
click at [142, 137] on input "text" at bounding box center [151, 138] width 116 height 11
type input "24567"
paste input "209002466"
type input "209002466"
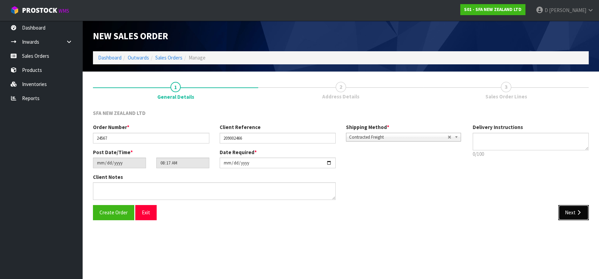
click at [566, 213] on button "Next" at bounding box center [573, 212] width 30 height 15
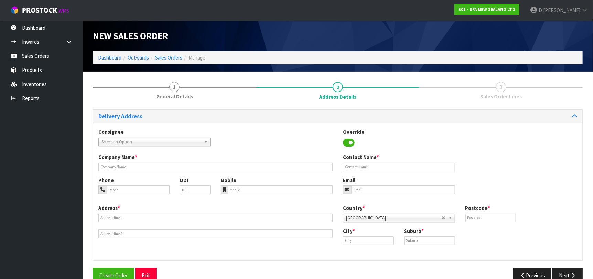
click at [181, 140] on span "Select an Option" at bounding box center [152, 142] width 100 height 8
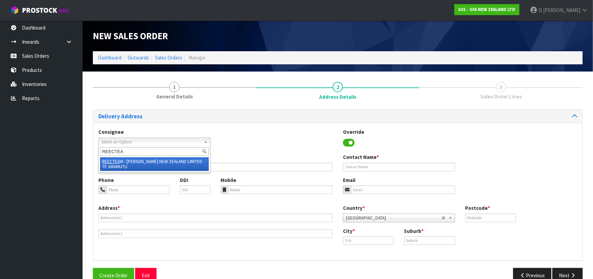
type input "REECTEAW"
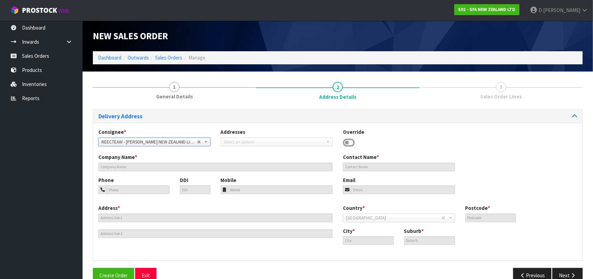
type input "REECE NEW ZEALAND LIMITED TE AWAMUTU"
type input "166 CAMBRIDGE ROAD"
type input "3800"
type input "TE AWAMUTU"
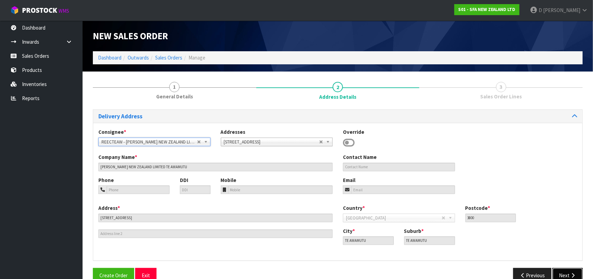
drag, startPoint x: 579, startPoint y: 274, endPoint x: 535, endPoint y: 264, distance: 45.2
click at [579, 274] on button "Next" at bounding box center [568, 275] width 30 height 15
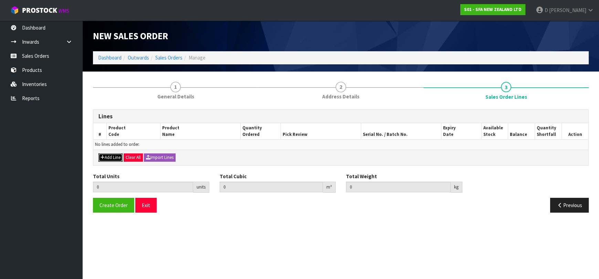
click at [109, 153] on button "Add Line" at bounding box center [110, 157] width 24 height 8
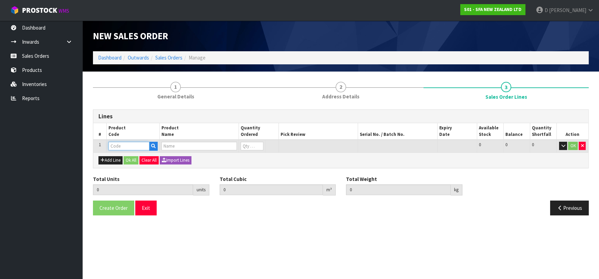
click at [113, 147] on input "text" at bounding box center [128, 146] width 41 height 9
type input "SA100"
type input "0.000000"
type input "0.000"
type input "SANIBEST PRO MACERATOR PUMP"
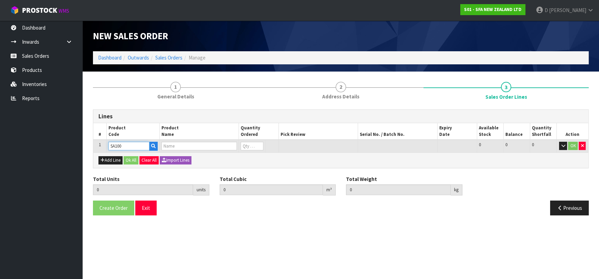
type input "0"
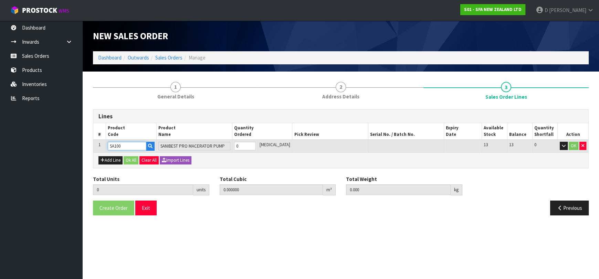
type input "SA100"
type input "1"
type input "0.0567"
type input "12"
type input "1"
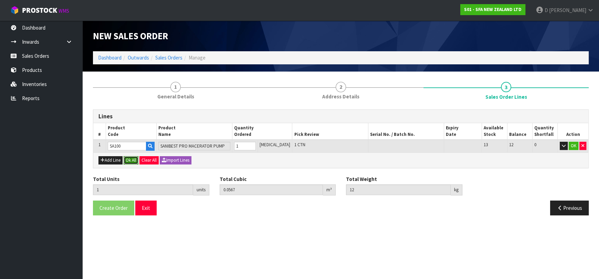
click at [130, 160] on button "Ok All" at bounding box center [131, 160] width 15 height 8
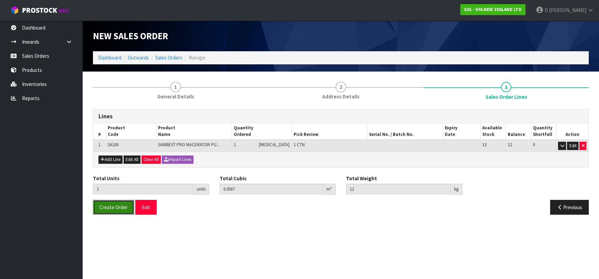
click at [107, 207] on span "Create Order" at bounding box center [113, 207] width 28 height 7
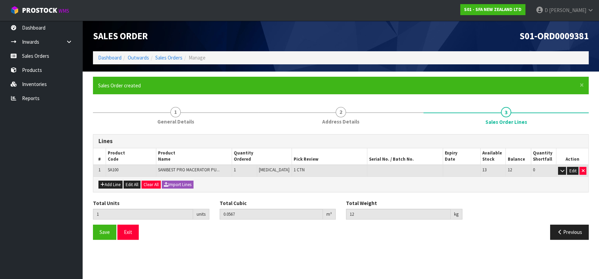
click at [154, 60] on li "Sales Orders" at bounding box center [165, 57] width 33 height 7
click at [157, 59] on link "Sales Orders" at bounding box center [168, 57] width 27 height 7
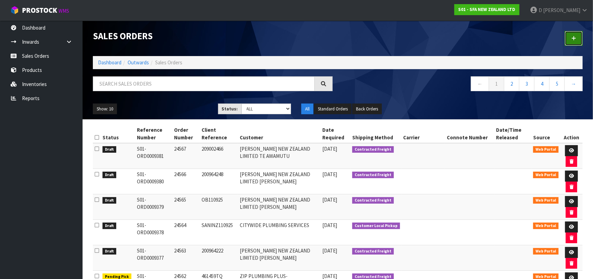
click at [578, 33] on link at bounding box center [574, 38] width 18 height 15
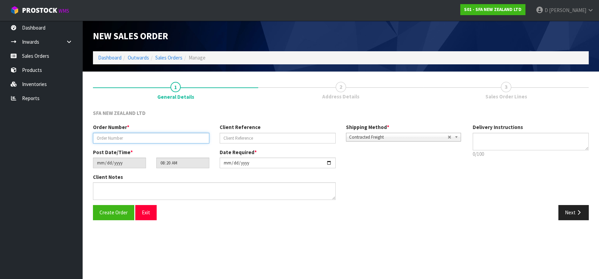
click at [180, 137] on input "text" at bounding box center [151, 138] width 116 height 11
type input "24568"
paste input "10473331"
type input "10473331"
click at [567, 215] on button "Next" at bounding box center [573, 212] width 30 height 15
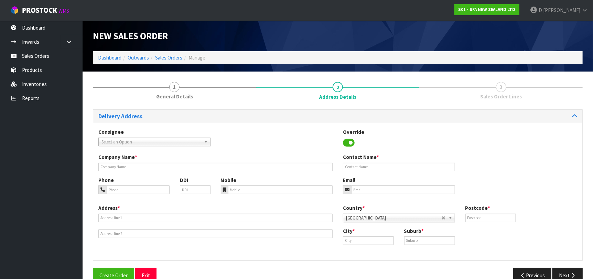
click at [170, 142] on span "Select an Option" at bounding box center [152, 142] width 100 height 8
type input "MICOFLAT"
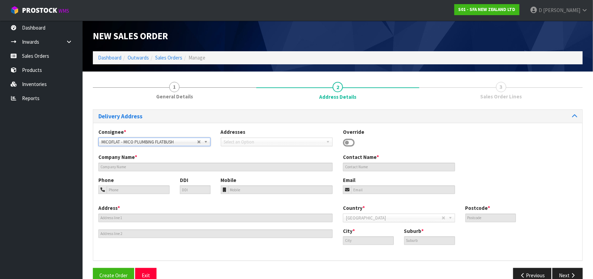
type input "MICO PLUMBING FLATBUSH"
type input "UNIT D6 419 EAST TAMAKI ROAD"
type input "2016"
type input "[GEOGRAPHIC_DATA]"
type input "FLATBUSH"
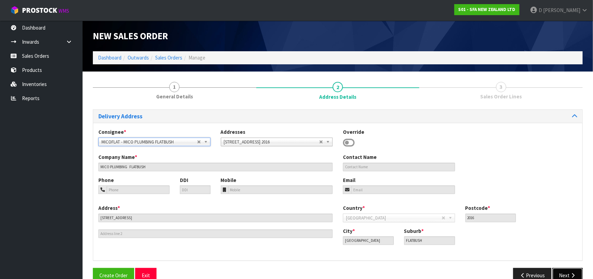
click at [564, 274] on button "Next" at bounding box center [568, 275] width 30 height 15
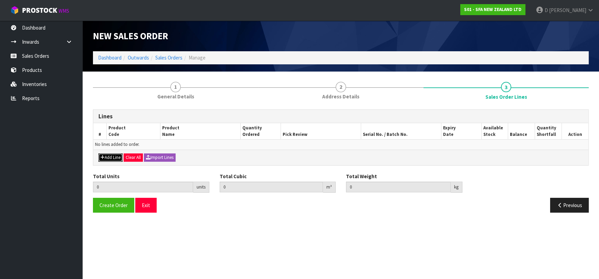
click at [116, 158] on button "Add Line" at bounding box center [110, 157] width 24 height 8
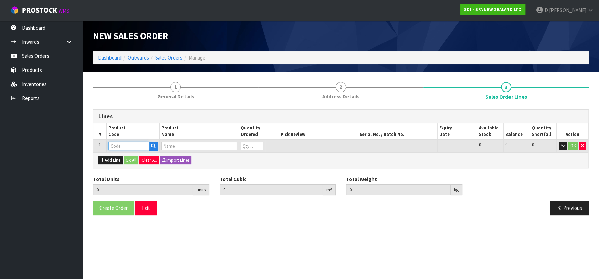
click at [122, 145] on input "text" at bounding box center [128, 146] width 41 height 9
type input "SA100"
type input "0.000000"
type input "0.000"
type input "SANIBEST PRO MACERATOR PUMP"
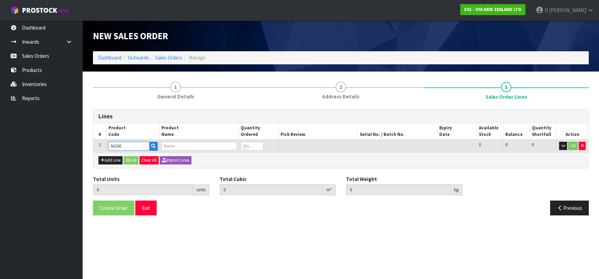
type input "0"
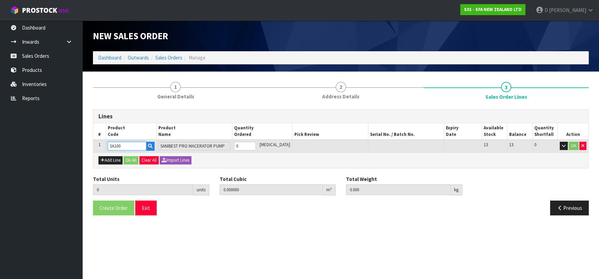
type input "SA100"
type input "1"
type input "0.0567"
type input "12"
type input "1"
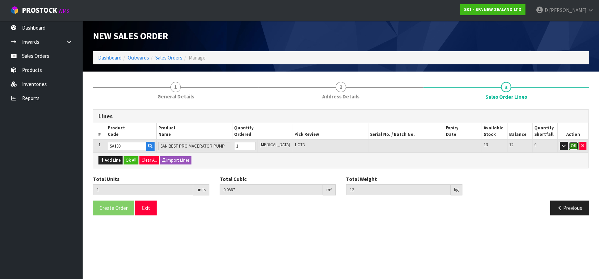
click at [574, 146] on button "OK" at bounding box center [573, 146] width 10 height 8
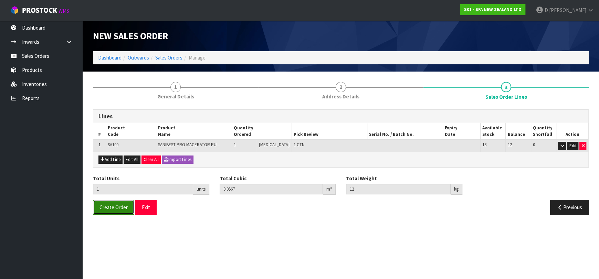
drag, startPoint x: 124, startPoint y: 205, endPoint x: 111, endPoint y: 205, distance: 12.7
click at [124, 205] on span "Create Order" at bounding box center [113, 207] width 28 height 7
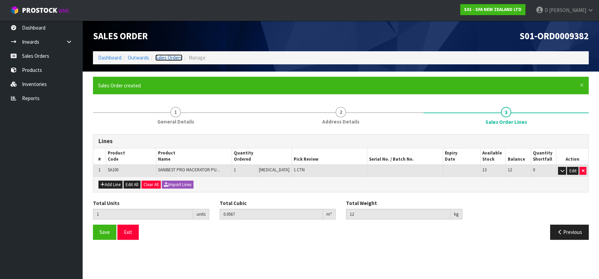
click at [174, 57] on link "Sales Orders" at bounding box center [168, 57] width 27 height 7
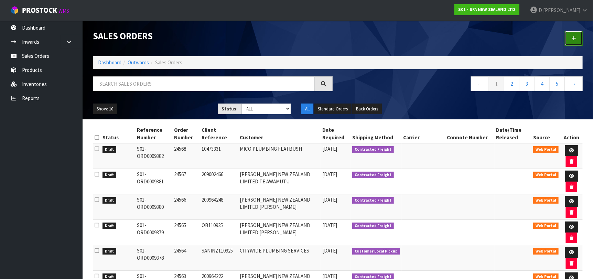
click at [578, 39] on link at bounding box center [574, 38] width 18 height 15
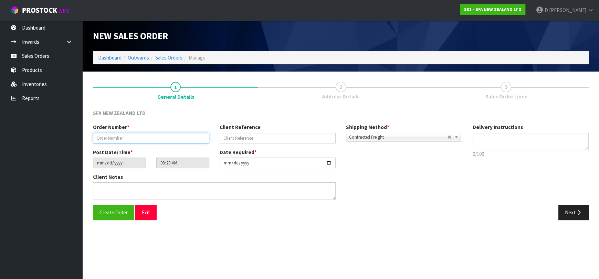
drag, startPoint x: 191, startPoint y: 138, endPoint x: 196, endPoint y: 139, distance: 5.1
click at [191, 138] on input "text" at bounding box center [151, 138] width 116 height 11
type input "24569"
paste input "1P00190601"
type input "1P00190601"
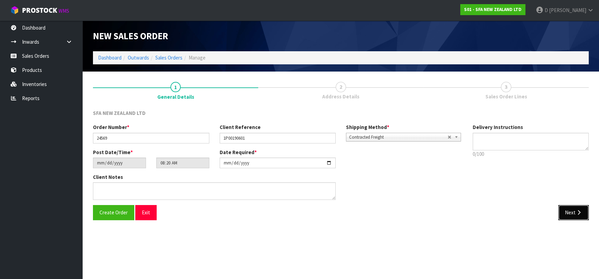
click at [578, 209] on button "Next" at bounding box center [573, 212] width 30 height 15
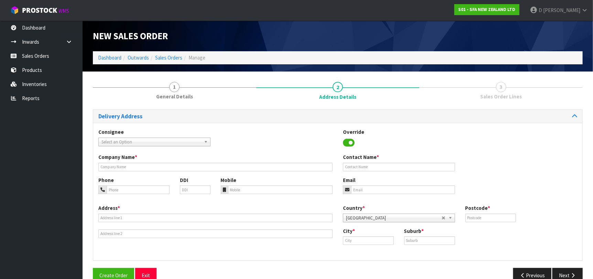
click at [158, 143] on span "Select an Option" at bounding box center [152, 142] width 100 height 8
type input "PLUMJUDE"
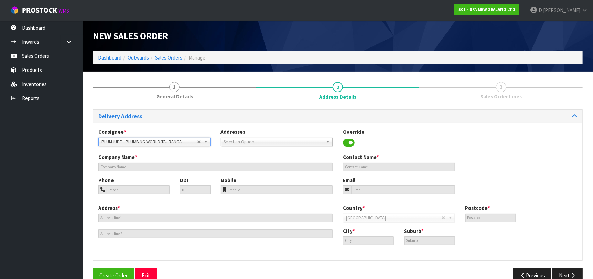
type input "PLUMBING WORLD TAURANGA"
type input "36 BIRCH AVE"
type input "3110"
type input "TAURANGA"
type input "JUDEA SOUTH"
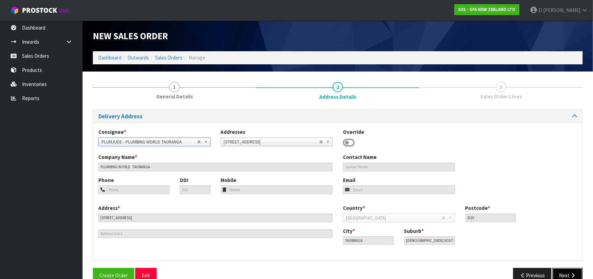
drag, startPoint x: 562, startPoint y: 270, endPoint x: 386, endPoint y: 223, distance: 181.9
click at [561, 270] on button "Next" at bounding box center [568, 275] width 30 height 15
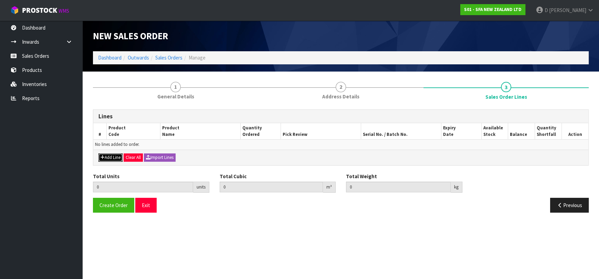
drag, startPoint x: 109, startPoint y: 160, endPoint x: 114, endPoint y: 152, distance: 9.0
click at [110, 158] on button "Add Line" at bounding box center [110, 157] width 24 height 8
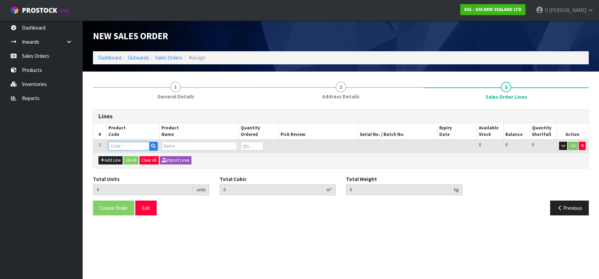
click at [116, 149] on input "text" at bounding box center [128, 146] width 41 height 9
type input "SA100"
type input "0.000000"
type input "0.000"
type input "SANIBEST PRO MACERATOR PUMP"
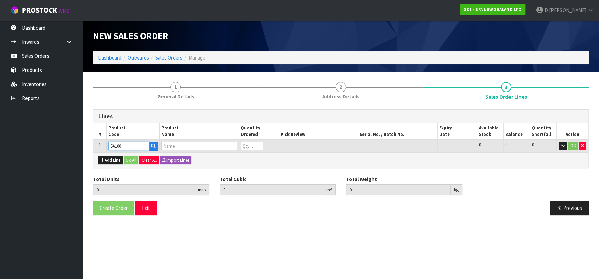
type input "0"
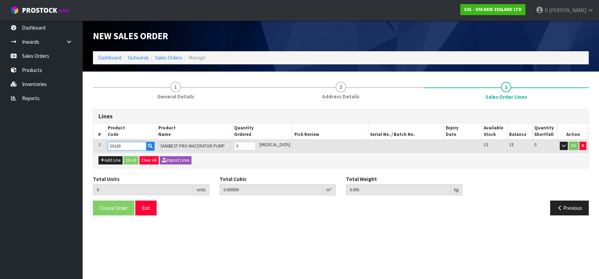
type input "SA100"
type input "1"
type input "0.0567"
type input "12"
type input "1"
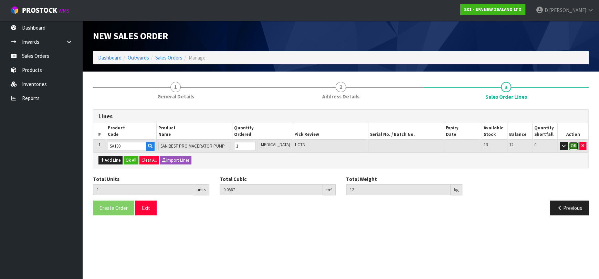
click at [572, 149] on button "OK" at bounding box center [573, 146] width 10 height 8
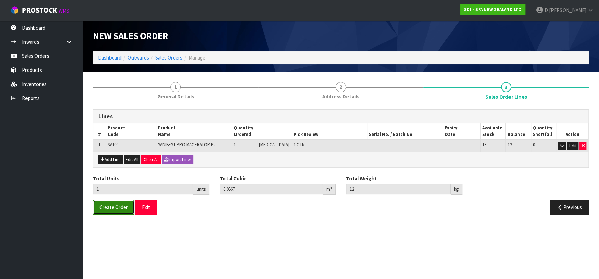
click at [123, 203] on button "Create Order" at bounding box center [113, 207] width 41 height 15
